Goal: Task Accomplishment & Management: Manage account settings

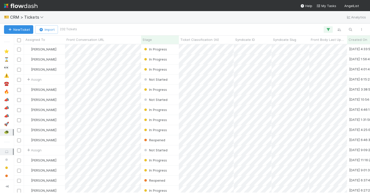
scroll to position [148, 356]
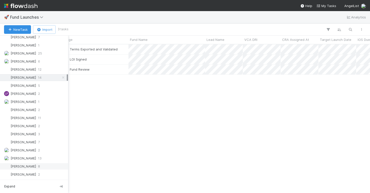
scroll to position [455, 0]
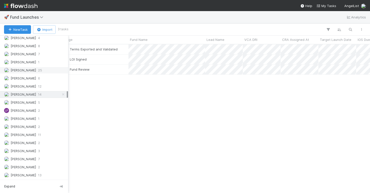
click at [42, 71] on div "Jeremy Navarro 25" at bounding box center [35, 70] width 63 height 6
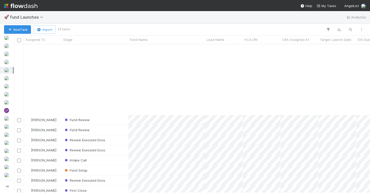
scroll to position [84, 0]
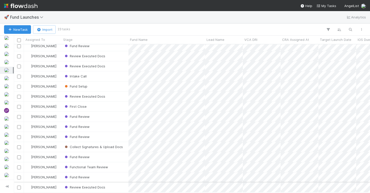
click at [119, 189] on div "Review Executed Docs" at bounding box center [95, 187] width 67 height 10
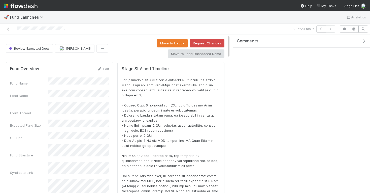
click at [6, 27] on link at bounding box center [8, 28] width 5 height 5
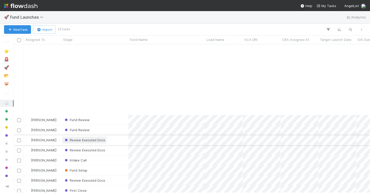
scroll to position [84, 0]
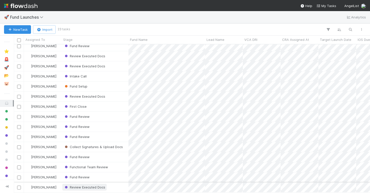
click at [92, 185] on span "Review Executed Docs" at bounding box center [85, 187] width 42 height 4
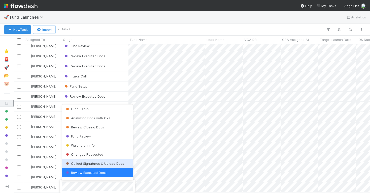
scroll to position [217, 0]
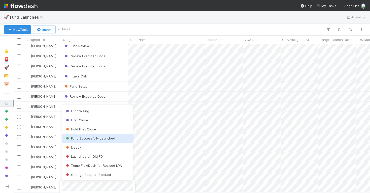
click at [93, 138] on span "Fund Successfully Launched" at bounding box center [90, 138] width 50 height 4
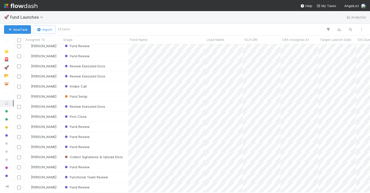
scroll to position [74, 0]
click at [81, 186] on span "Fund Review" at bounding box center [77, 187] width 26 height 4
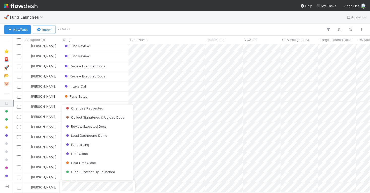
scroll to position [217, 0]
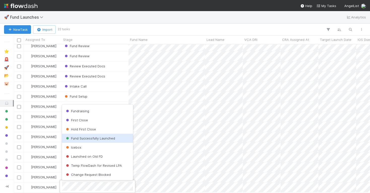
click at [90, 136] on span "Fund Successfully Launched" at bounding box center [90, 138] width 50 height 4
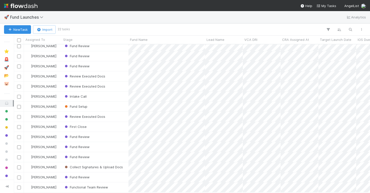
scroll to position [64, 0]
click at [78, 186] on span "Functional Team Review" at bounding box center [86, 187] width 44 height 4
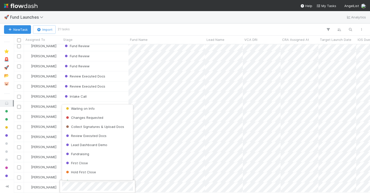
scroll to position [217, 0]
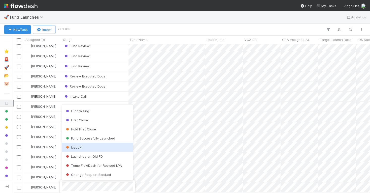
click at [88, 148] on div "Icebox" at bounding box center [97, 147] width 71 height 9
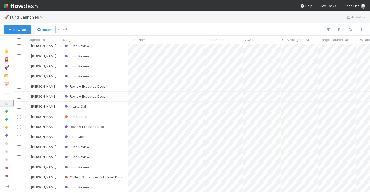
scroll to position [54, 0]
click at [76, 187] on span "Fund Review" at bounding box center [77, 187] width 26 height 4
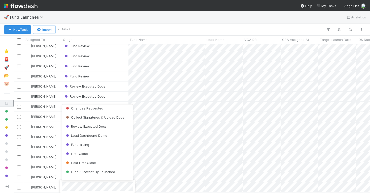
scroll to position [217, 0]
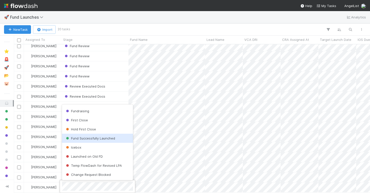
click at [89, 138] on span "Fund Successfully Launched" at bounding box center [90, 138] width 50 height 4
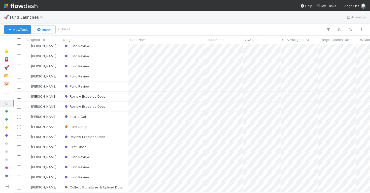
scroll to position [44, 0]
click at [87, 186] on span "Collect Signatures & Upload Docs" at bounding box center [93, 187] width 59 height 4
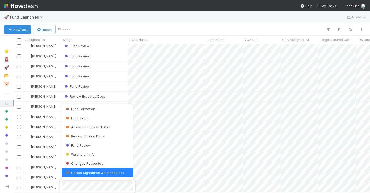
scroll to position [217, 0]
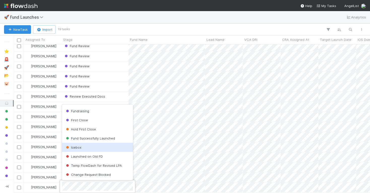
click at [97, 140] on span "Fund Successfully Launched" at bounding box center [90, 138] width 50 height 4
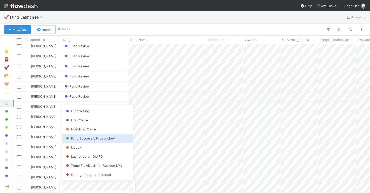
click at [94, 136] on span "Fund Successfully Launched" at bounding box center [90, 138] width 50 height 4
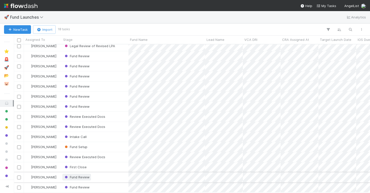
scroll to position [23, 0]
click at [75, 187] on span "Fund Review" at bounding box center [77, 187] width 26 height 4
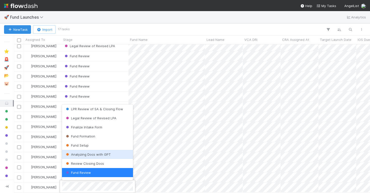
scroll to position [217, 0]
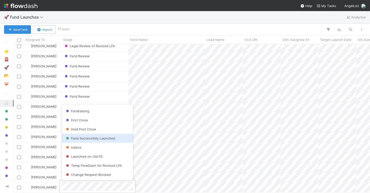
click at [93, 138] on span "Fund Successfully Launched" at bounding box center [90, 138] width 50 height 4
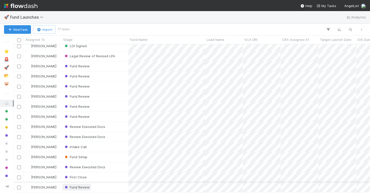
scroll to position [13, 0]
click at [77, 185] on span "Fund Review" at bounding box center [77, 187] width 26 height 4
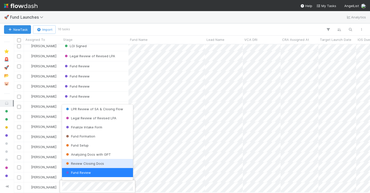
scroll to position [217, 0]
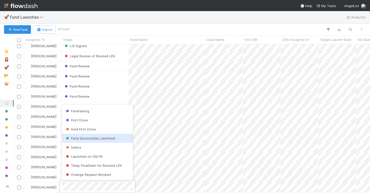
click at [94, 139] on span "Fund Successfully Launched" at bounding box center [90, 138] width 50 height 4
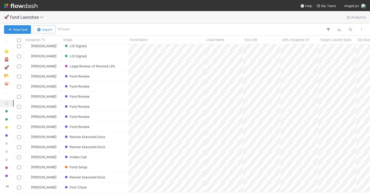
scroll to position [3, 0]
click at [80, 187] on span "First Close" at bounding box center [75, 187] width 23 height 4
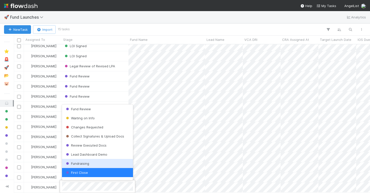
scroll to position [217, 0]
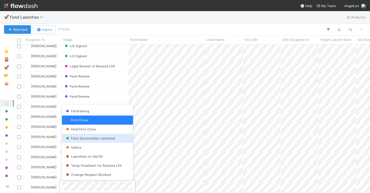
click at [106, 139] on span "Fund Successfully Launched" at bounding box center [90, 138] width 50 height 4
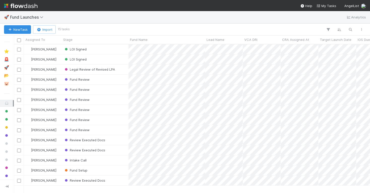
scroll to position [0, 0]
click at [83, 180] on span "Review Executed Docs" at bounding box center [85, 180] width 42 height 4
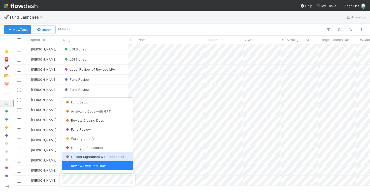
scroll to position [217, 0]
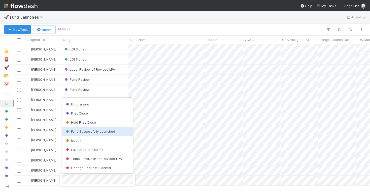
click at [97, 131] on span "Fund Successfully Launched" at bounding box center [90, 131] width 50 height 4
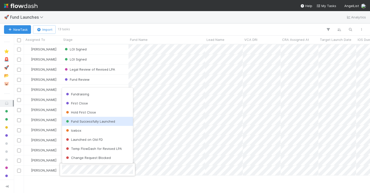
click at [97, 121] on span "Fund Successfully Launched" at bounding box center [90, 121] width 50 height 4
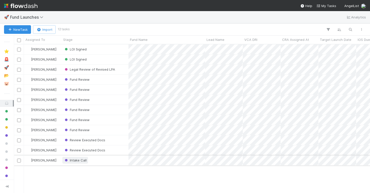
click at [78, 160] on span "Intake Call" at bounding box center [75, 160] width 23 height 4
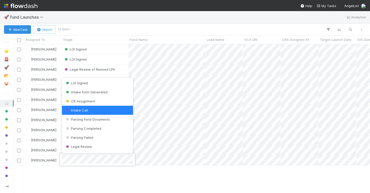
click at [81, 177] on div at bounding box center [185, 96] width 370 height 193
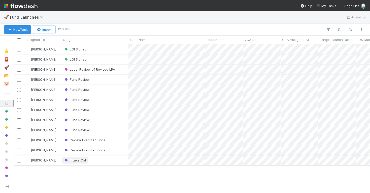
click at [78, 158] on span "Intake Call" at bounding box center [75, 160] width 23 height 4
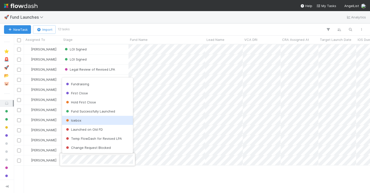
click at [93, 121] on div "Icebox" at bounding box center [97, 120] width 71 height 9
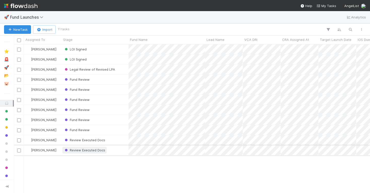
click at [91, 150] on span "Review Executed Docs" at bounding box center [85, 150] width 42 height 4
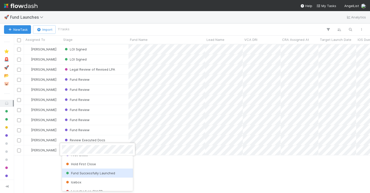
click at [92, 173] on span "Fund Successfully Launched" at bounding box center [90, 173] width 50 height 4
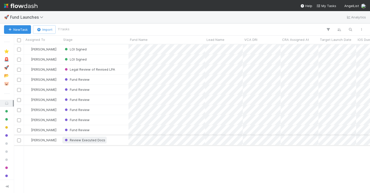
click at [84, 141] on span "Review Executed Docs" at bounding box center [85, 140] width 42 height 4
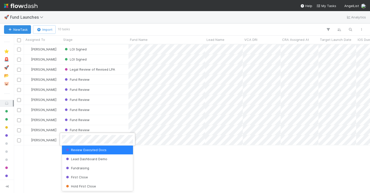
scroll to position [247, 0]
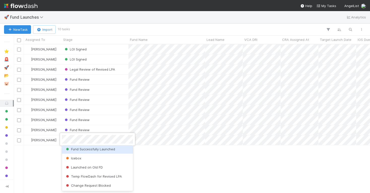
click at [97, 151] on div "Fund Successfully Launched" at bounding box center [97, 148] width 71 height 9
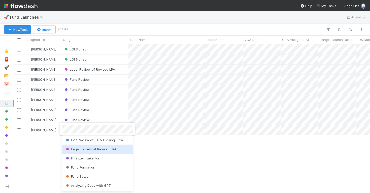
scroll to position [237, 0]
click at [107, 150] on span "Fund Successfully Launched" at bounding box center [90, 149] width 50 height 4
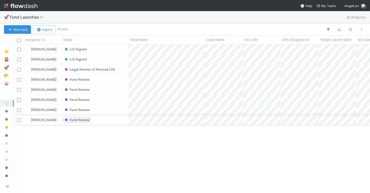
click at [79, 121] on span "Fund Review" at bounding box center [77, 120] width 26 height 4
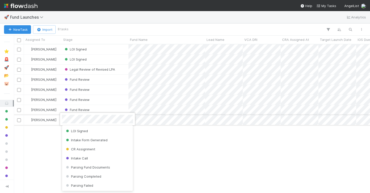
scroll to position [101, 0]
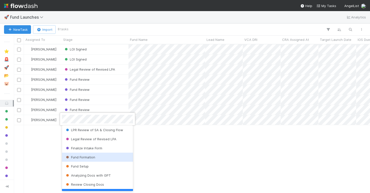
click at [166, 154] on div at bounding box center [185, 96] width 370 height 193
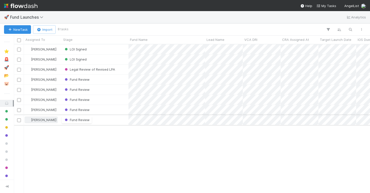
click at [49, 120] on span "[PERSON_NAME]" at bounding box center [43, 120] width 25 height 4
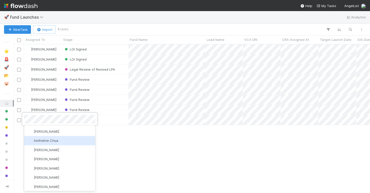
scroll to position [0, 0]
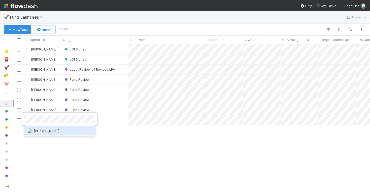
click at [40, 130] on span "[PERSON_NAME]" at bounding box center [46, 131] width 25 height 4
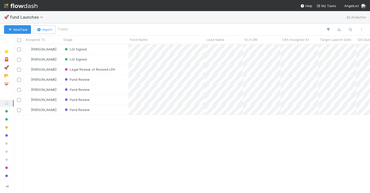
click at [42, 110] on span "[PERSON_NAME]" at bounding box center [43, 110] width 25 height 4
click at [50, 121] on span "[PERSON_NAME]" at bounding box center [46, 121] width 25 height 4
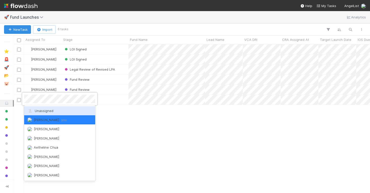
click at [126, 125] on div at bounding box center [185, 96] width 370 height 193
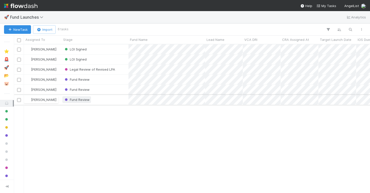
click at [86, 101] on span "Fund Review" at bounding box center [77, 99] width 26 height 4
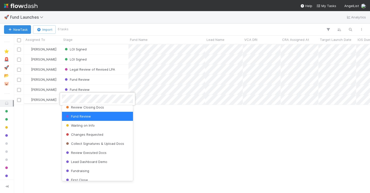
scroll to position [217, 0]
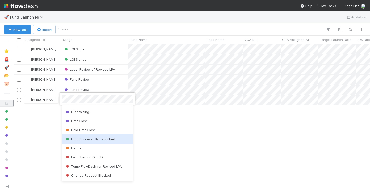
click at [92, 138] on span "Fund Successfully Launched" at bounding box center [90, 139] width 50 height 4
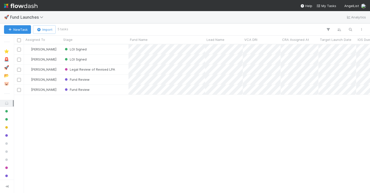
click at [75, 90] on span "Fund Review" at bounding box center [77, 89] width 26 height 4
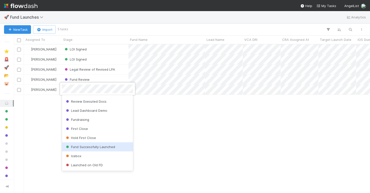
scroll to position [205, 0]
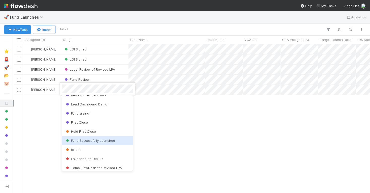
click at [95, 140] on span "Fund Successfully Launched" at bounding box center [90, 140] width 50 height 4
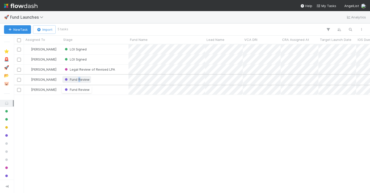
click at [79, 80] on span "Fund Review" at bounding box center [77, 79] width 26 height 4
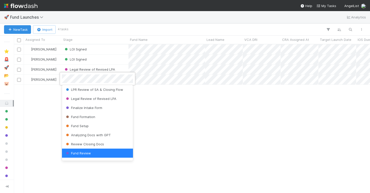
scroll to position [217, 0]
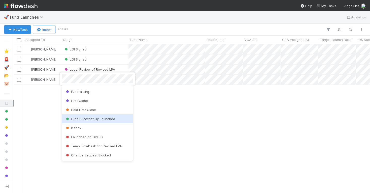
click at [96, 118] on span "Fund Successfully Launched" at bounding box center [90, 119] width 50 height 4
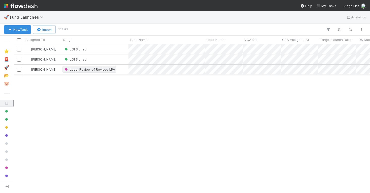
click at [89, 69] on span "Legal Review of Revised LPA" at bounding box center [89, 69] width 51 height 4
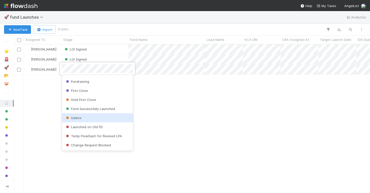
click at [88, 118] on div "Icebox" at bounding box center [97, 117] width 71 height 9
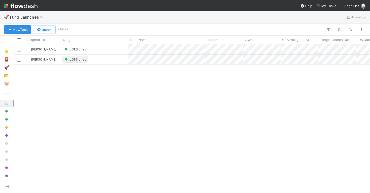
click at [76, 59] on span "LOI Signed" at bounding box center [75, 59] width 23 height 4
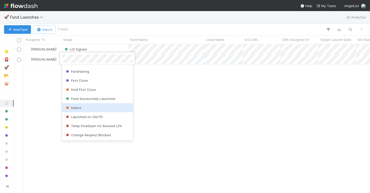
click at [94, 109] on div "Icebox" at bounding box center [97, 107] width 71 height 9
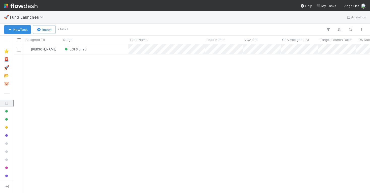
click at [77, 50] on span "LOI Signed" at bounding box center [75, 49] width 23 height 4
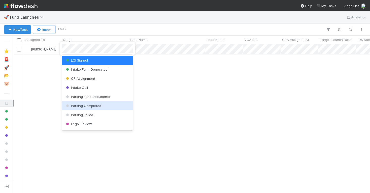
scroll to position [0, 0]
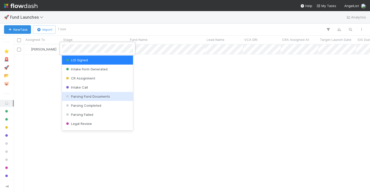
click at [160, 98] on div at bounding box center [185, 96] width 370 height 193
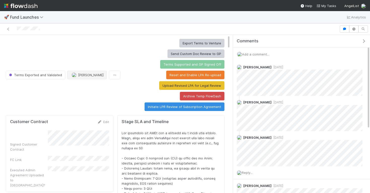
scroll to position [102, 210]
click at [89, 73] on span "[PERSON_NAME]" at bounding box center [90, 75] width 25 height 4
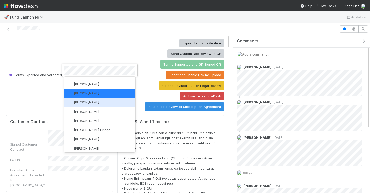
scroll to position [589, 0]
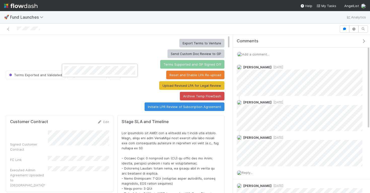
click at [115, 27] on div at bounding box center [185, 96] width 370 height 193
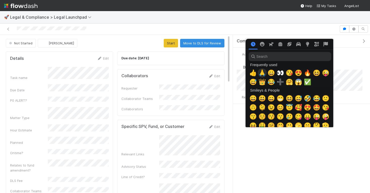
click at [262, 71] on span "🙏" at bounding box center [262, 72] width 8 height 7
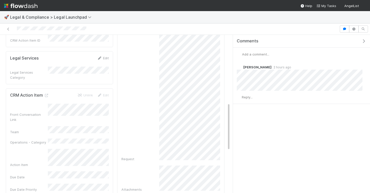
scroll to position [219, 0]
click at [362, 40] on icon "button" at bounding box center [363, 41] width 5 height 4
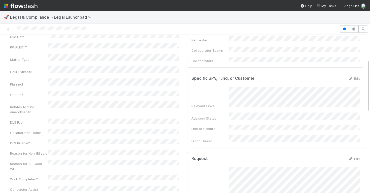
scroll to position [0, 0]
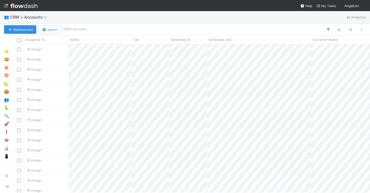
scroll to position [148, 356]
click at [349, 27] on icon "button" at bounding box center [350, 29] width 5 height 5
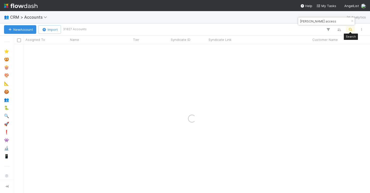
type input "austen access"
click at [149, 23] on div "New Account Import 31827 Accounts" at bounding box center [185, 29] width 370 height 12
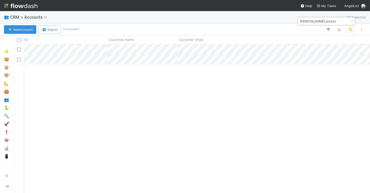
scroll to position [0, 206]
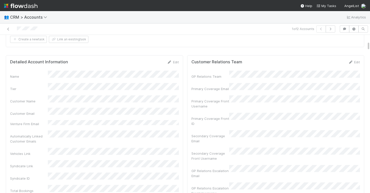
scroll to position [134, 0]
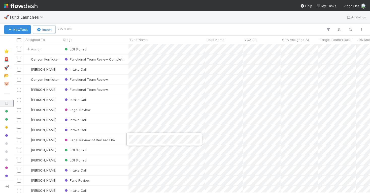
scroll to position [148, 356]
click at [194, 26] on div at bounding box center [185, 96] width 370 height 193
click at [351, 28] on icon "button" at bounding box center [350, 29] width 5 height 5
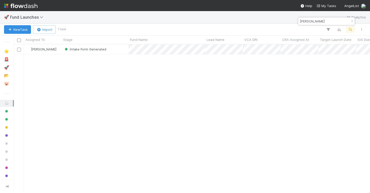
type input "smothers"
click at [134, 135] on div "Cody Maldonado Intake Form Generated 7/29/25, 11:38:40 PM 7/30/25, 9:08:12 PM 0…" at bounding box center [192, 118] width 356 height 148
click at [115, 49] on div "Intake Form Generated" at bounding box center [95, 49] width 67 height 10
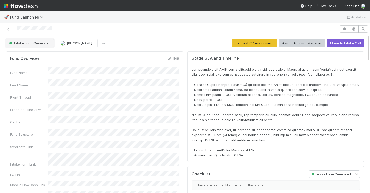
click at [44, 42] on span "Intake Form Generated" at bounding box center [29, 43] width 43 height 4
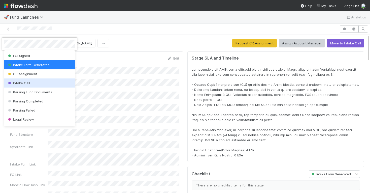
click at [35, 85] on div "Intake Call" at bounding box center [39, 82] width 71 height 9
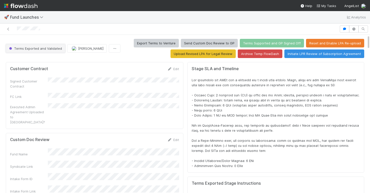
click at [39, 45] on button "Terms Exported and Validated" at bounding box center [35, 48] width 59 height 9
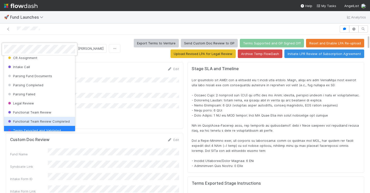
scroll to position [20, 0]
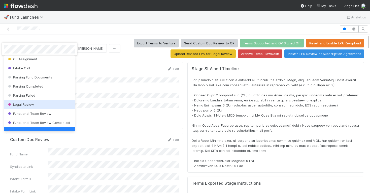
click at [209, 102] on div at bounding box center [185, 96] width 370 height 193
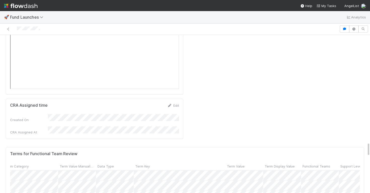
scroll to position [0, 108]
click at [268, 163] on span "Support Level" at bounding box center [261, 165] width 22 height 5
click at [267, 79] on div "Sort Last → First" at bounding box center [278, 79] width 57 height 8
click at [262, 32] on div at bounding box center [185, 96] width 370 height 193
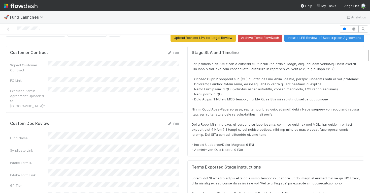
scroll to position [0, 0]
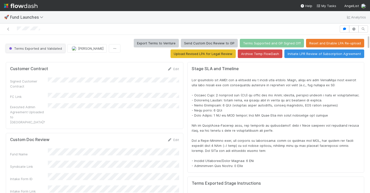
click at [46, 48] on span "Terms Exported and Validated" at bounding box center [35, 48] width 54 height 4
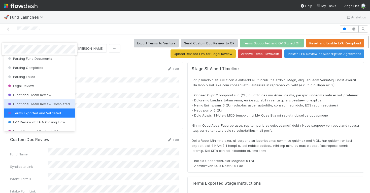
scroll to position [46, 0]
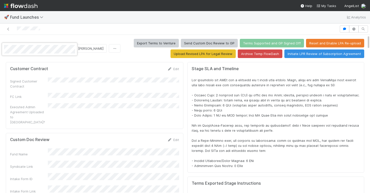
click at [211, 108] on div at bounding box center [185, 96] width 370 height 193
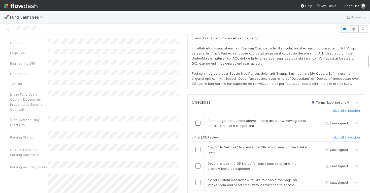
scroll to position [0, 0]
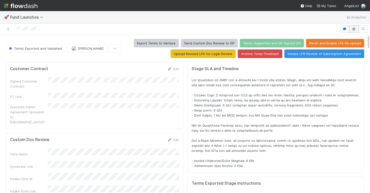
click at [355, 30] on icon "button" at bounding box center [353, 28] width 5 height 3
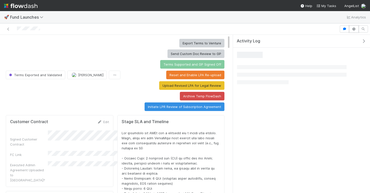
scroll to position [102, 210]
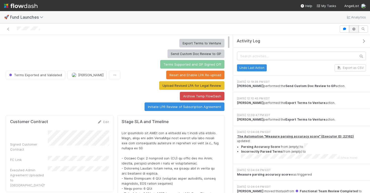
click at [355, 30] on icon "button" at bounding box center [353, 28] width 5 height 3
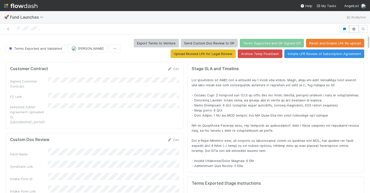
scroll to position [2, 0]
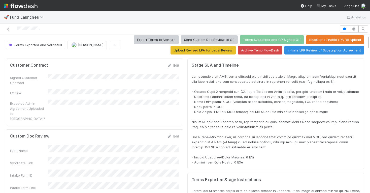
click at [8, 29] on icon at bounding box center [8, 28] width 5 height 3
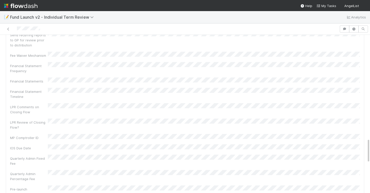
scroll to position [264, 0]
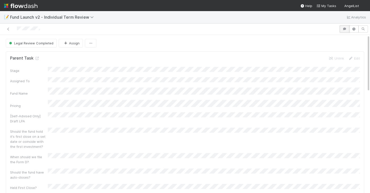
click at [344, 30] on icon "button" at bounding box center [344, 28] width 5 height 3
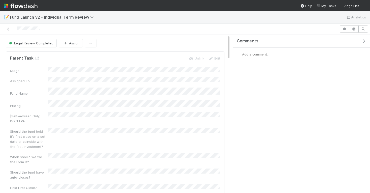
click at [365, 42] on icon "button" at bounding box center [363, 41] width 5 height 4
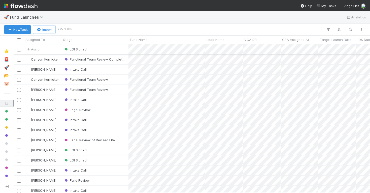
scroll to position [148, 356]
click at [348, 29] on icon "button" at bounding box center [350, 29] width 5 height 5
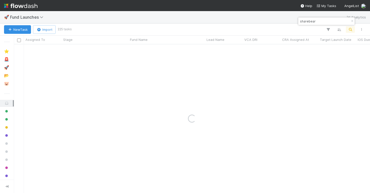
click at [318, 20] on input "sharebear" at bounding box center [324, 21] width 50 height 6
type input "[PERSON_NAME]"
click at [278, 19] on div "🚀 Fund Launches Analytics" at bounding box center [185, 17] width 370 height 12
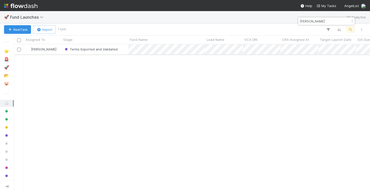
click at [122, 48] on div "Terms Exported and Validated" at bounding box center [95, 49] width 67 height 10
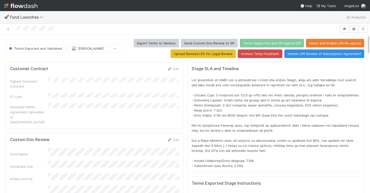
scroll to position [102, 350]
click at [166, 45] on button "Export Terms to Venture" at bounding box center [156, 43] width 45 height 9
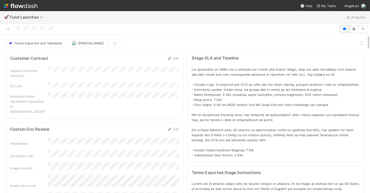
click at [346, 30] on icon "button" at bounding box center [344, 28] width 5 height 3
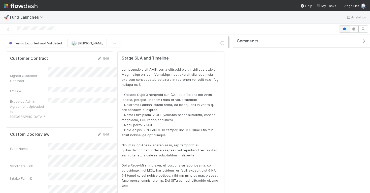
scroll to position [0, 0]
click at [344, 29] on icon "button" at bounding box center [344, 28] width 5 height 3
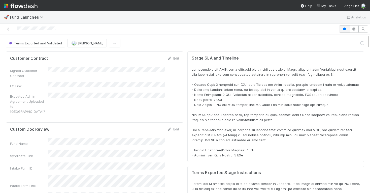
scroll to position [102, 350]
click at [354, 29] on icon "button" at bounding box center [353, 28] width 5 height 3
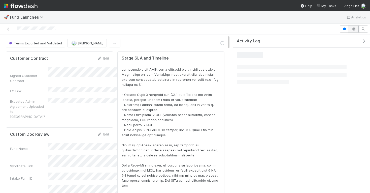
scroll to position [0, 0]
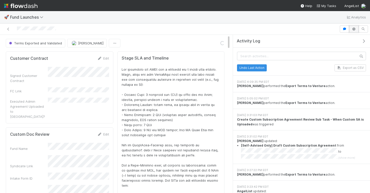
click at [354, 29] on icon "button" at bounding box center [353, 28] width 5 height 3
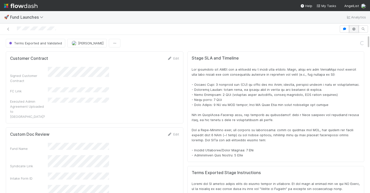
scroll to position [102, 350]
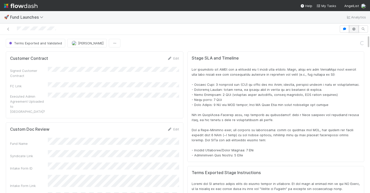
click at [354, 29] on icon "button" at bounding box center [353, 28] width 5 height 3
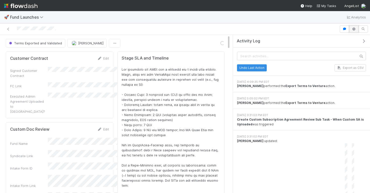
scroll to position [0, 0]
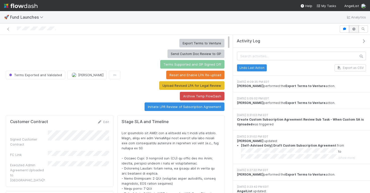
click at [354, 29] on icon "button" at bounding box center [353, 28] width 5 height 3
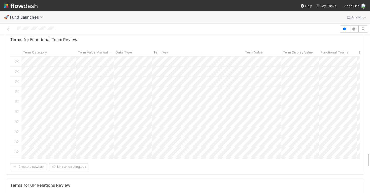
click at [295, 106] on div "Sort Last → First" at bounding box center [311, 108] width 57 height 8
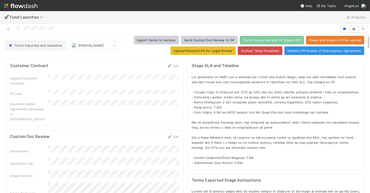
click at [56, 46] on span "Terms Exported and Validated" at bounding box center [35, 45] width 54 height 4
click at [200, 121] on div at bounding box center [185, 96] width 370 height 193
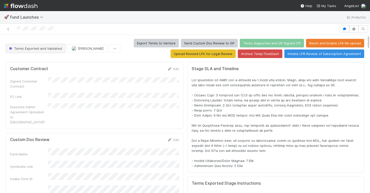
click at [45, 48] on span "Terms Exported and Validated" at bounding box center [35, 48] width 54 height 4
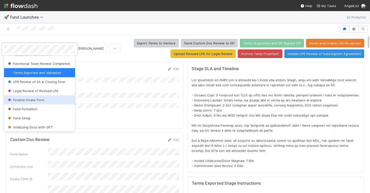
click at [37, 100] on span "Finalize Intake Form" at bounding box center [25, 100] width 37 height 4
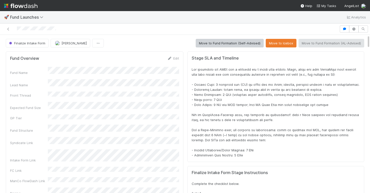
click at [35, 42] on span "Finalize Intake Form" at bounding box center [26, 43] width 37 height 4
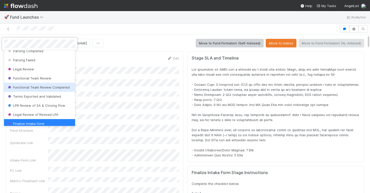
scroll to position [51, 0]
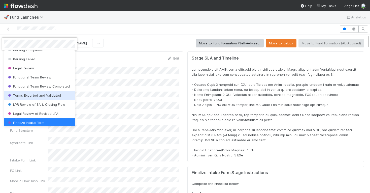
click at [33, 94] on span "Terms Exported and Validated" at bounding box center [34, 95] width 54 height 4
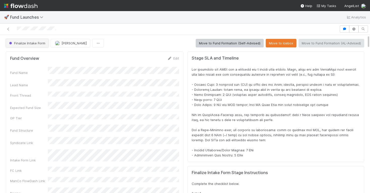
click at [33, 43] on span "Finalize Intake Form" at bounding box center [26, 43] width 37 height 4
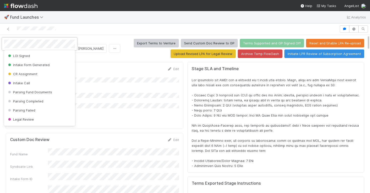
scroll to position [55, 0]
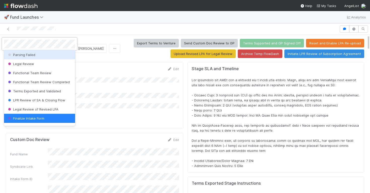
click at [111, 27] on div at bounding box center [185, 96] width 370 height 193
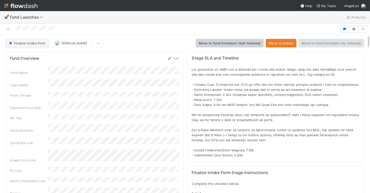
click at [34, 46] on button "Finalize Intake Form" at bounding box center [27, 43] width 43 height 9
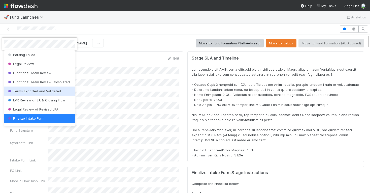
click at [37, 91] on span "Terms Exported and Validated" at bounding box center [34, 91] width 54 height 4
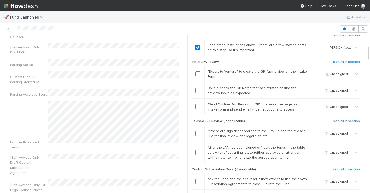
scroll to position [455, 0]
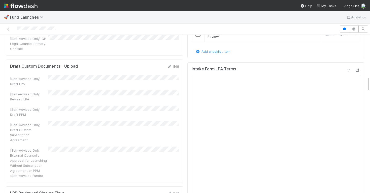
click at [358, 67] on div at bounding box center [357, 69] width 5 height 5
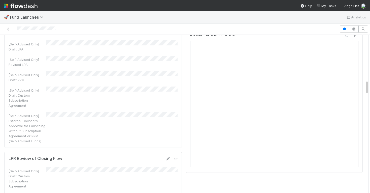
scroll to position [490, 0]
click at [149, 111] on div "[Self-Advised Only] External Counsel's Approval for Launching Without Subscript…" at bounding box center [93, 126] width 169 height 31
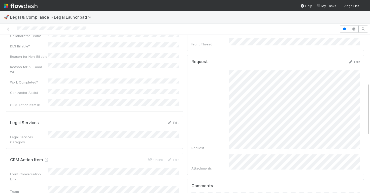
scroll to position [147, 0]
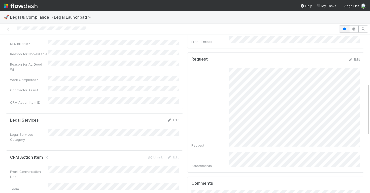
click at [345, 27] on button "button" at bounding box center [345, 28] width 10 height 7
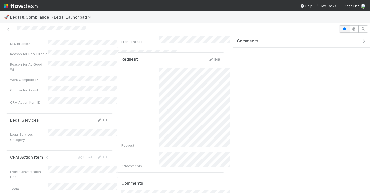
scroll to position [157, 0]
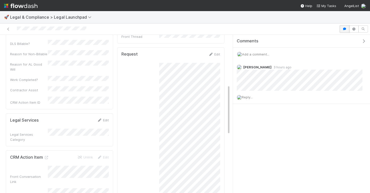
click at [345, 28] on icon "button" at bounding box center [344, 28] width 5 height 3
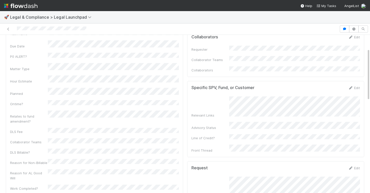
scroll to position [35, 0]
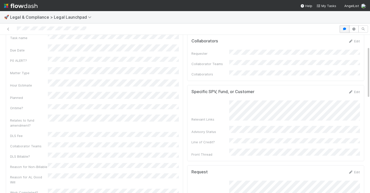
click at [345, 28] on icon "button" at bounding box center [344, 28] width 5 height 3
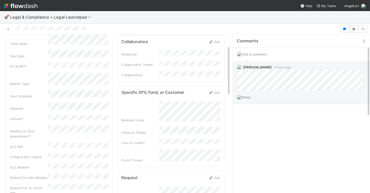
click at [253, 97] on span "Reply..." at bounding box center [247, 97] width 11 height 4
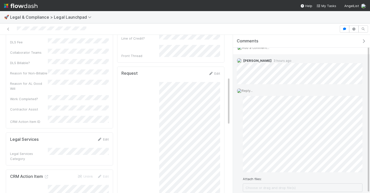
scroll to position [47, 0]
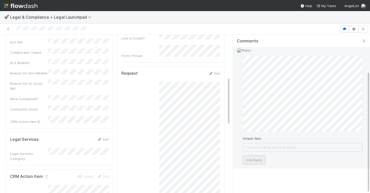
click at [258, 159] on button "Add Reply" at bounding box center [254, 159] width 22 height 9
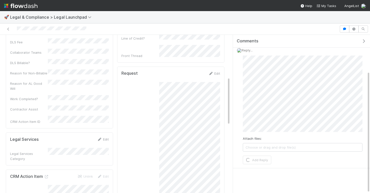
scroll to position [0, 0]
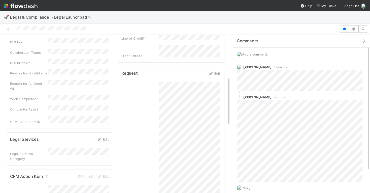
copy div
click at [228, 22] on div "🚀 Legal & Compliance > Legal Launchpad" at bounding box center [185, 17] width 370 height 12
click at [296, 37] on div "Comments" at bounding box center [301, 41] width 137 height 13
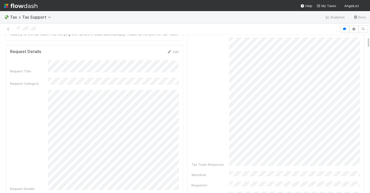
scroll to position [28, 0]
click at [346, 28] on icon "button" at bounding box center [344, 28] width 5 height 3
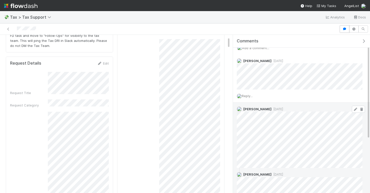
scroll to position [0, 0]
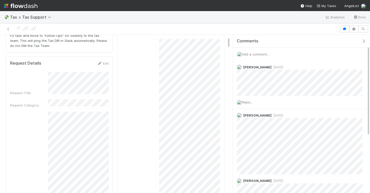
click at [364, 41] on icon "button" at bounding box center [363, 41] width 5 height 4
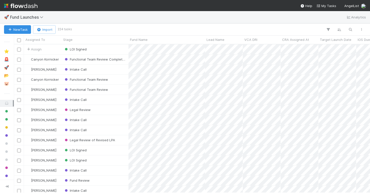
scroll to position [148, 356]
click at [350, 29] on icon "button" at bounding box center [350, 29] width 5 height 5
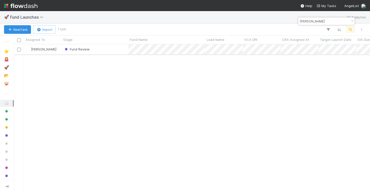
type input "nick perry"
click at [101, 48] on div "Fund Review" at bounding box center [95, 49] width 67 height 10
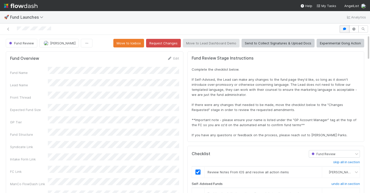
click at [346, 31] on button "button" at bounding box center [345, 28] width 10 height 7
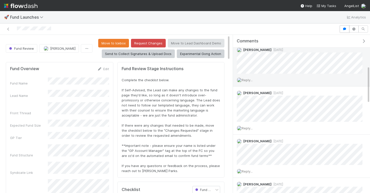
scroll to position [130, 0]
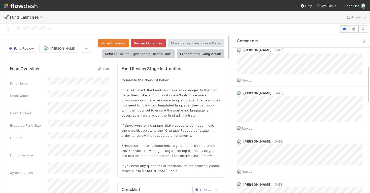
click at [344, 28] on icon "button" at bounding box center [344, 28] width 5 height 3
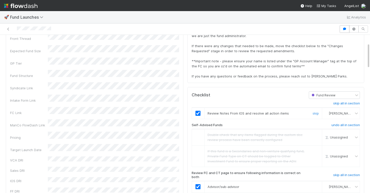
scroll to position [0, 0]
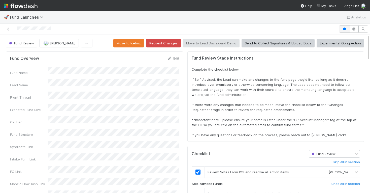
click at [341, 29] on button "button" at bounding box center [345, 28] width 10 height 7
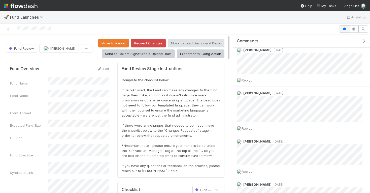
click at [341, 29] on button "button" at bounding box center [345, 28] width 10 height 7
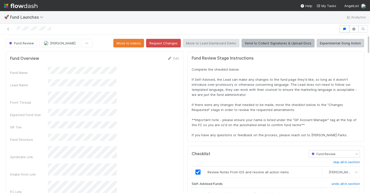
scroll to position [151, 0]
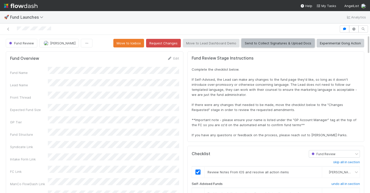
click at [266, 42] on button "Send to Collect Signatures & Upload Docs" at bounding box center [278, 43] width 73 height 9
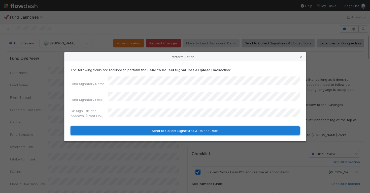
click at [158, 126] on button "Send to Collect Signatures & Upload Docs" at bounding box center [185, 130] width 229 height 9
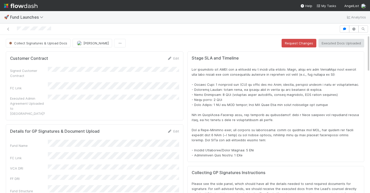
click at [299, 89] on span at bounding box center [276, 112] width 168 height 90
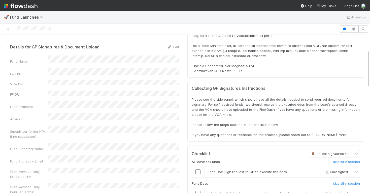
scroll to position [0, 0]
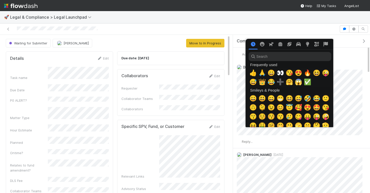
click at [277, 141] on div at bounding box center [185, 96] width 370 height 193
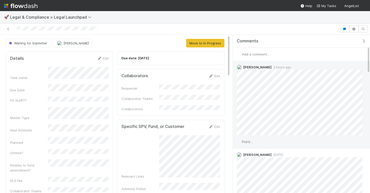
click at [252, 140] on span "Reply..." at bounding box center [247, 141] width 11 height 4
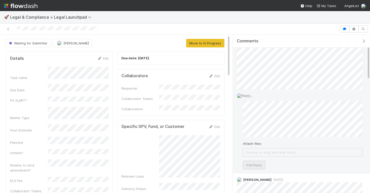
scroll to position [46, 0]
click at [256, 163] on button "Add Reply" at bounding box center [254, 164] width 22 height 9
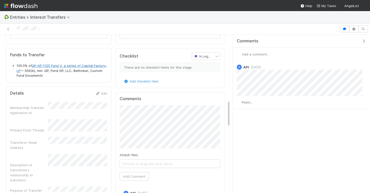
scroll to position [383, 0]
click at [53, 64] on link "QP-AP-1125 Fund V, a series of Capital Factory, LP" at bounding box center [62, 67] width 90 height 9
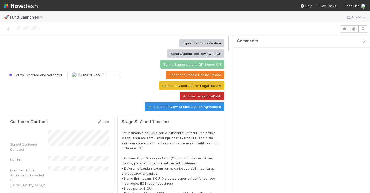
scroll to position [102, 210]
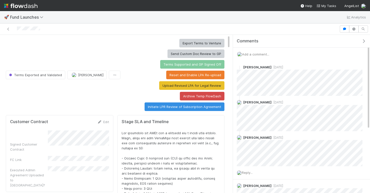
click at [364, 39] on icon "button" at bounding box center [363, 41] width 5 height 4
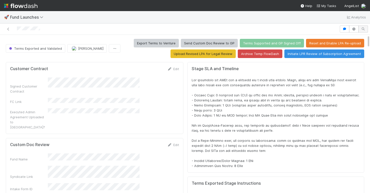
scroll to position [102, 350]
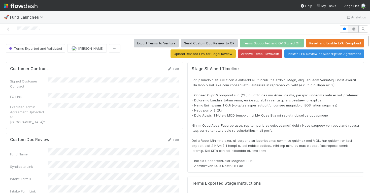
click at [355, 28] on icon "button" at bounding box center [353, 28] width 5 height 3
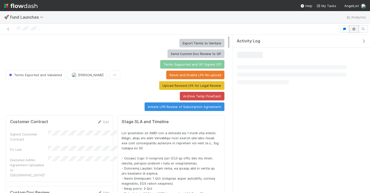
scroll to position [0, 0]
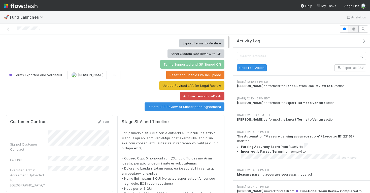
click at [355, 28] on icon "button" at bounding box center [353, 28] width 5 height 3
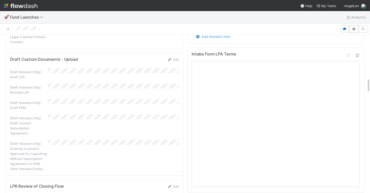
scroll to position [470, 0]
click at [360, 57] on icon at bounding box center [357, 55] width 5 height 3
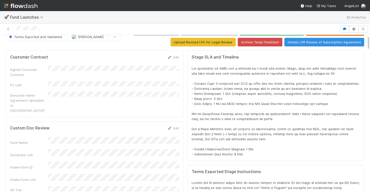
scroll to position [0, 0]
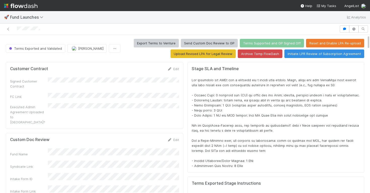
click at [162, 48] on div "Export Terms to Venture Send Custom Doc Review to GP Terms Supported and GP Sig…" at bounding box center [243, 48] width 242 height 19
click at [161, 44] on button "Export Terms to Venture" at bounding box center [156, 43] width 45 height 9
click at [228, 96] on span at bounding box center [276, 123] width 168 height 90
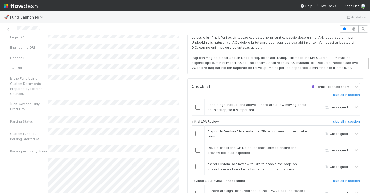
scroll to position [232, 0]
click at [198, 106] on input "checkbox" at bounding box center [197, 106] width 5 height 5
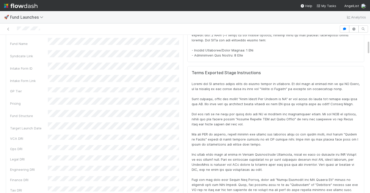
scroll to position [0, 0]
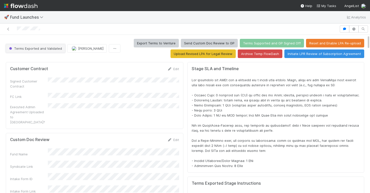
click at [43, 48] on span "Terms Exported and Validated" at bounding box center [35, 48] width 54 height 4
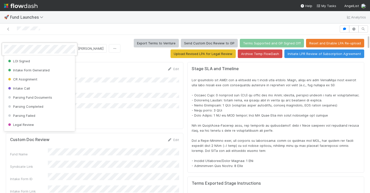
scroll to position [28, 0]
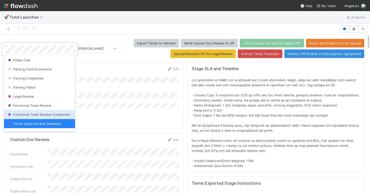
click at [43, 115] on span "Functional Team Review Completed" at bounding box center [38, 114] width 63 height 4
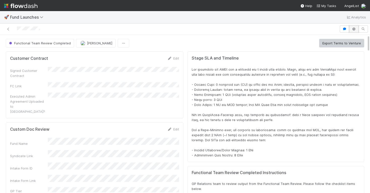
click at [354, 28] on icon "button" at bounding box center [353, 28] width 5 height 3
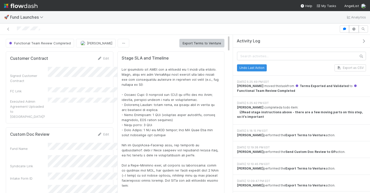
scroll to position [0, 0]
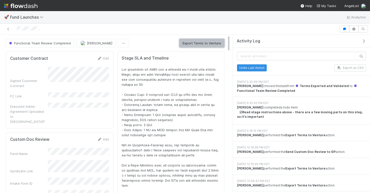
click at [209, 40] on button "Export Terms to Venture" at bounding box center [201, 43] width 45 height 9
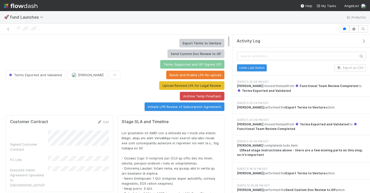
click at [365, 41] on icon "button" at bounding box center [363, 41] width 5 height 4
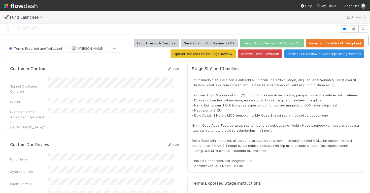
scroll to position [102, 350]
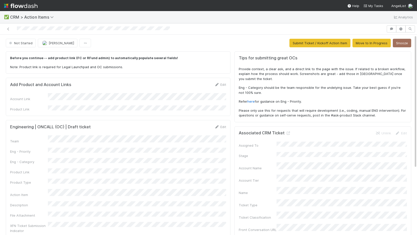
click at [233, 42] on div "Not Started [PERSON_NAME] Submit Ticket / Kickoff Action Item Move to In Progre…" at bounding box center [208, 43] width 405 height 9
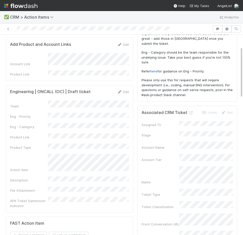
scroll to position [46, 0]
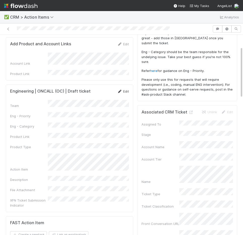
click at [123, 90] on link "Edit" at bounding box center [123, 91] width 12 height 4
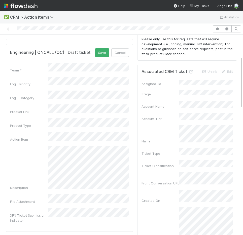
scroll to position [86, 0]
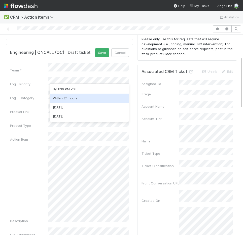
click at [72, 97] on div "Within 24 hours" at bounding box center [89, 98] width 79 height 9
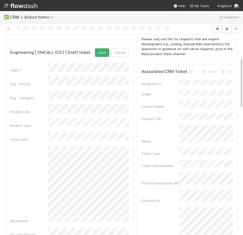
click at [69, 96] on div "Team * Eng - Priority Eng - Category Product Link Product Type Action Item Desc…" at bounding box center [69, 159] width 119 height 193
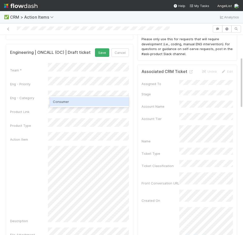
click at [68, 98] on div "Consumer" at bounding box center [89, 101] width 79 height 9
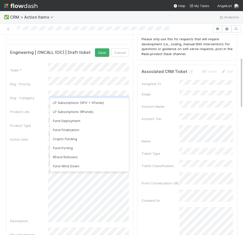
scroll to position [0, 0]
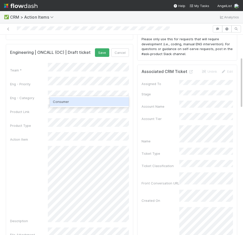
click at [69, 103] on div "Consumer" at bounding box center [89, 101] width 79 height 9
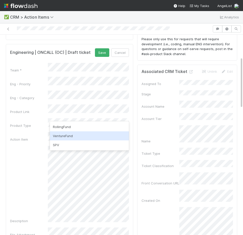
click at [65, 135] on div "VentureFund" at bounding box center [89, 135] width 79 height 9
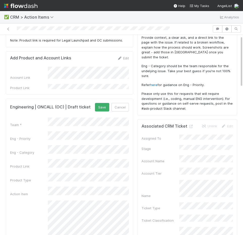
click at [22, 173] on div "Team * Eng - Priority Eng - Category Product Link Product Type Action Item Desc…" at bounding box center [69, 214] width 119 height 193
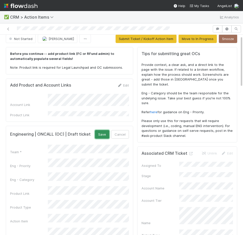
click at [107, 130] on button "Save" at bounding box center [102, 134] width 14 height 9
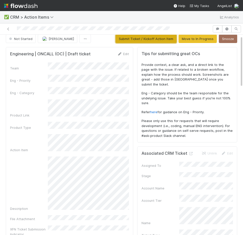
click at [155, 40] on button "Submit Ticket / Kickoff Action Item" at bounding box center [146, 39] width 61 height 9
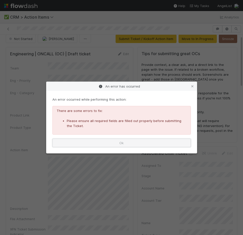
click at [153, 144] on button "Ok" at bounding box center [121, 143] width 139 height 9
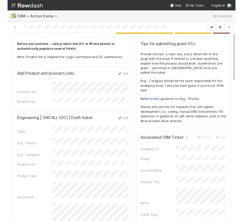
scroll to position [0, 0]
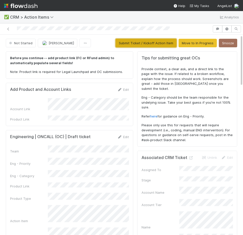
click at [144, 44] on button "Submit Ticket / Kickoff Action Item" at bounding box center [146, 43] width 61 height 9
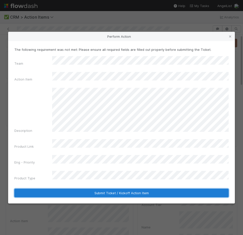
click at [98, 189] on button "Submit Ticket / Kickoff Action Item" at bounding box center [121, 193] width 214 height 9
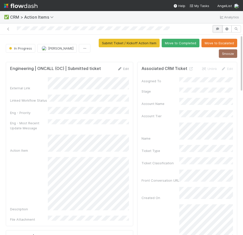
click at [218, 29] on icon "button" at bounding box center [217, 28] width 5 height 3
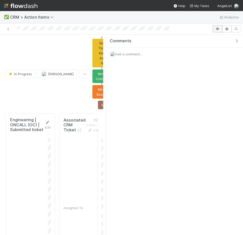
click at [217, 27] on button "button" at bounding box center [218, 28] width 10 height 7
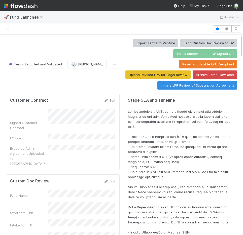
scroll to position [0, 0]
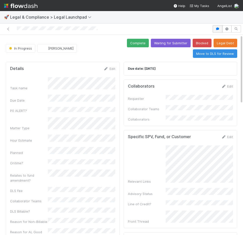
click at [215, 31] on button "button" at bounding box center [218, 28] width 10 height 7
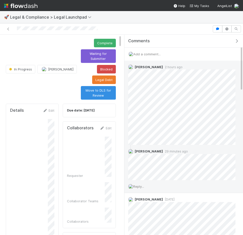
click at [143, 185] on span "Reply..." at bounding box center [138, 187] width 11 height 4
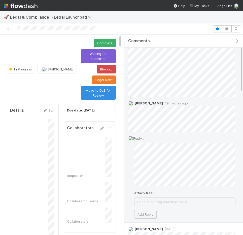
scroll to position [56, 0]
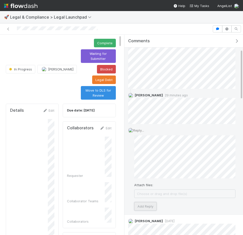
click at [145, 205] on button "Add Reply" at bounding box center [145, 206] width 22 height 9
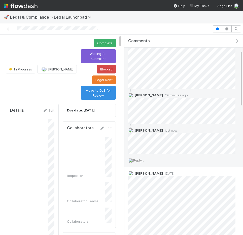
click at [237, 40] on icon "button" at bounding box center [236, 41] width 5 height 4
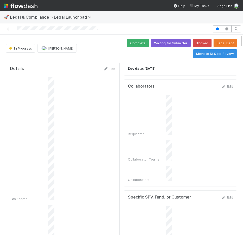
scroll to position [177, 0]
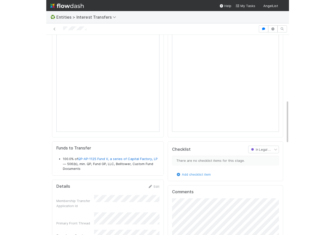
scroll to position [297, 0]
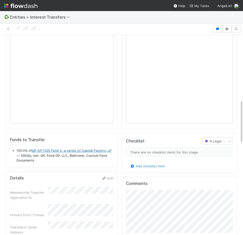
click at [75, 151] on link "QP-AP-1125 Fund V, a series of Capital Factory, LP" at bounding box center [72, 151] width 80 height 4
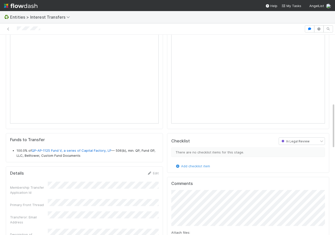
scroll to position [102, 154]
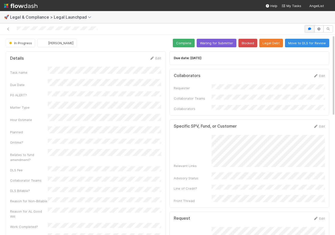
click at [310, 25] on button "button" at bounding box center [310, 28] width 10 height 7
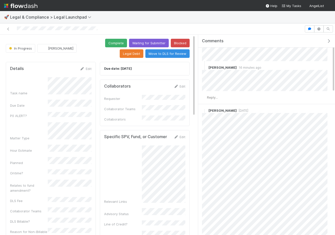
scroll to position [192, 0]
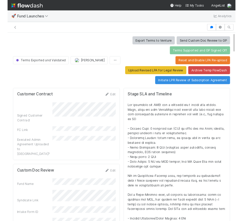
scroll to position [102, 223]
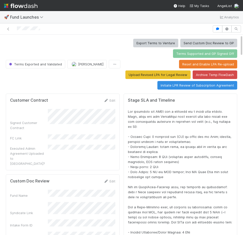
click at [199, 108] on div "Stage SLA and Timeline" at bounding box center [180, 169] width 105 height 142
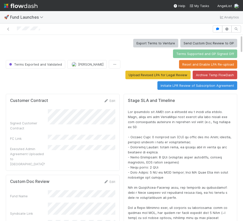
scroll to position [0, 0]
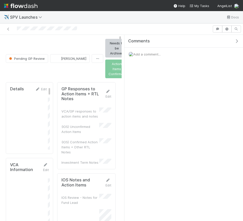
click at [237, 41] on icon "button" at bounding box center [236, 41] width 5 height 4
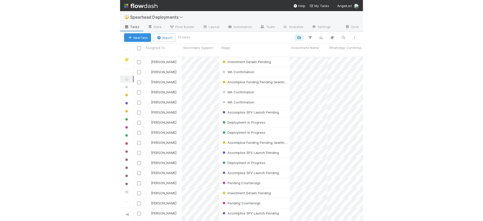
scroll to position [168, 229]
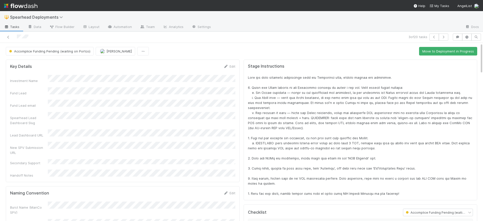
click at [243, 168] on div at bounding box center [360, 135] width 225 height 121
click at [226, 69] on button "Cancel" at bounding box center [227, 68] width 18 height 9
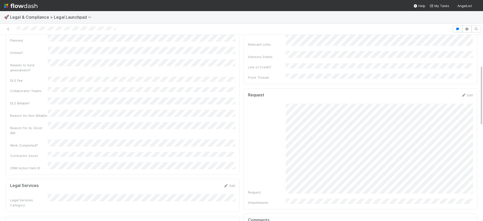
scroll to position [92, 0]
click at [461, 26] on button "button" at bounding box center [458, 28] width 10 height 7
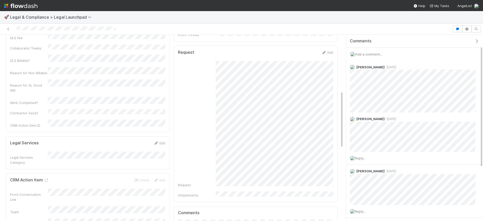
scroll to position [182, 0]
